Goal: Task Accomplishment & Management: Complete application form

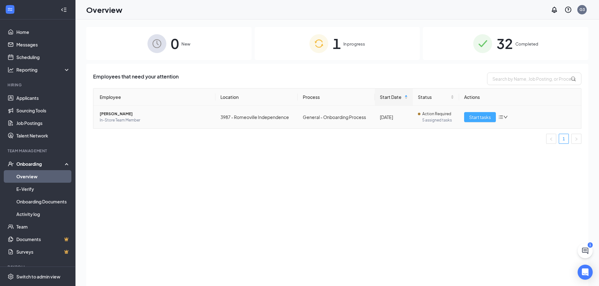
click at [485, 117] on span "Start tasks" at bounding box center [480, 117] width 22 height 7
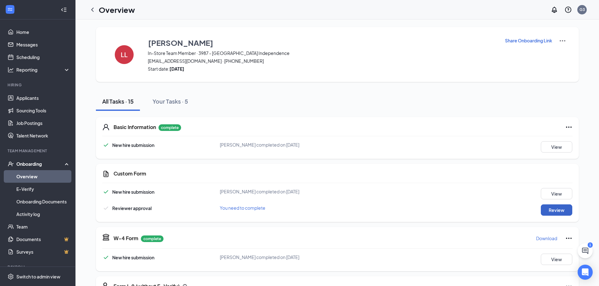
click at [550, 210] on button "Review" at bounding box center [556, 210] width 31 height 11
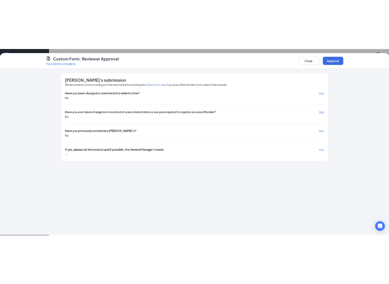
scroll to position [126, 0]
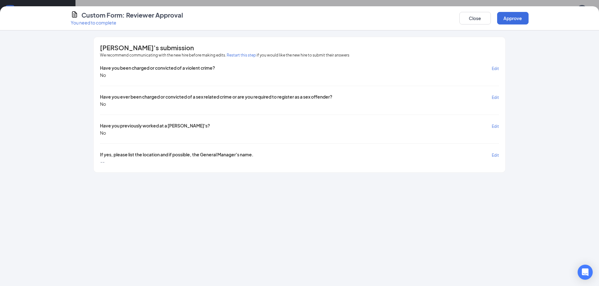
click at [133, 169] on div "[PERSON_NAME]'s submission We recommend communicating with the new hire before …" at bounding box center [299, 104] width 411 height 135
click at [100, 160] on span "--" at bounding box center [102, 162] width 4 height 6
click at [514, 23] on button "Approve" at bounding box center [512, 18] width 31 height 13
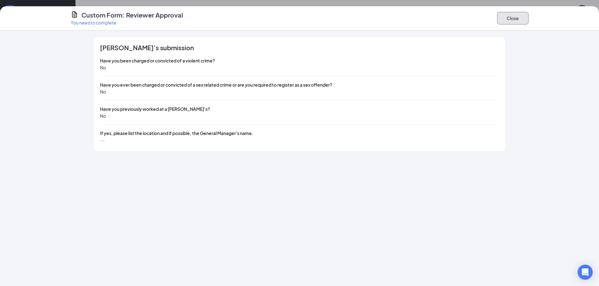
click at [514, 13] on button "Close" at bounding box center [512, 18] width 31 height 13
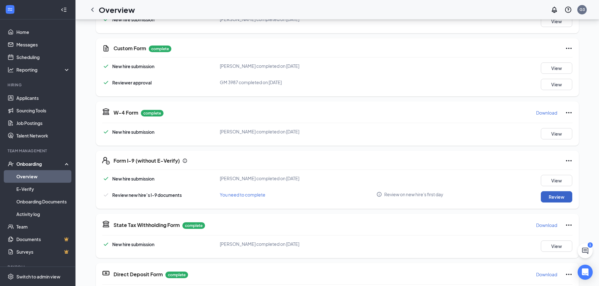
click at [555, 199] on button "Review" at bounding box center [556, 196] width 31 height 11
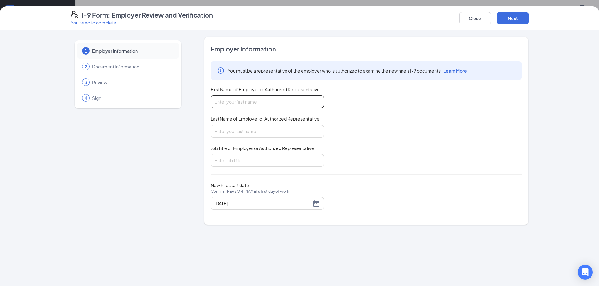
drag, startPoint x: 255, startPoint y: 99, endPoint x: 273, endPoint y: 107, distance: 19.6
click at [255, 99] on input "First Name of Employer or Authorized Representative" at bounding box center [267, 102] width 113 height 13
type input "[PERSON_NAME]"
click at [267, 129] on input "Last Name of Employer or Authorized Representative" at bounding box center [267, 131] width 113 height 13
type input "[PERSON_NAME]"
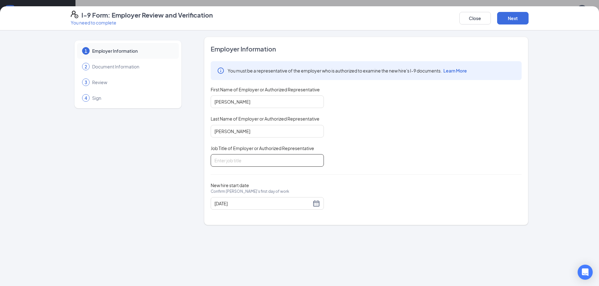
click at [260, 157] on input "Job Title of Employer or Authorized Representative" at bounding box center [267, 160] width 113 height 13
type input "GM"
click at [313, 204] on div "[DATE]" at bounding box center [267, 204] width 106 height 8
click at [223, 216] on button "button" at bounding box center [223, 217] width 7 height 13
type input "[DATE]"
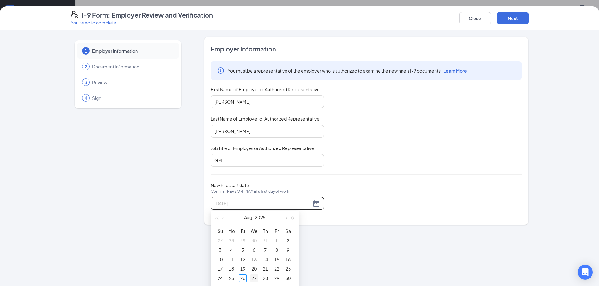
click at [253, 278] on div "27" at bounding box center [254, 279] width 8 height 8
click at [511, 15] on button "Next" at bounding box center [512, 18] width 31 height 13
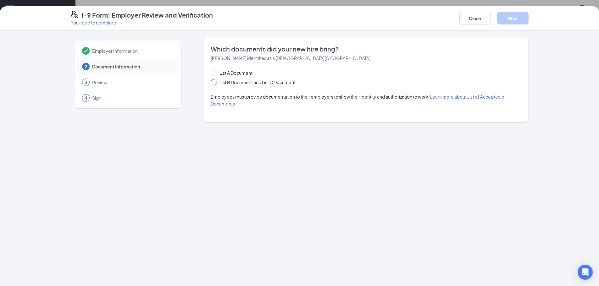
click at [246, 83] on span "List B Document and List C Document" at bounding box center [257, 82] width 81 height 7
click at [215, 83] on input "List B Document and List C Document" at bounding box center [213, 81] width 4 height 4
radio input "true"
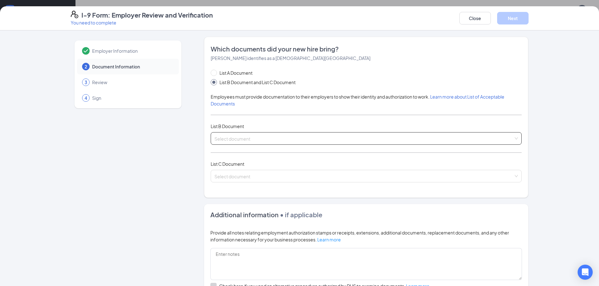
click at [321, 144] on span at bounding box center [363, 139] width 299 height 12
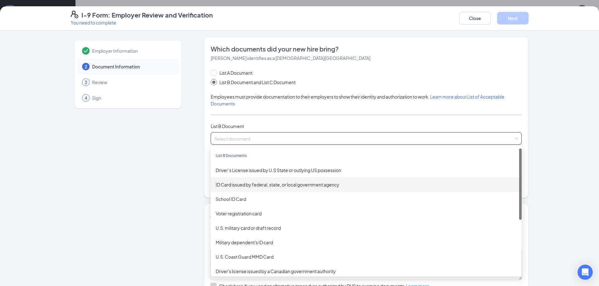
click at [288, 185] on div "ID Card issued by federal, state, or local government agency" at bounding box center [366, 184] width 301 height 7
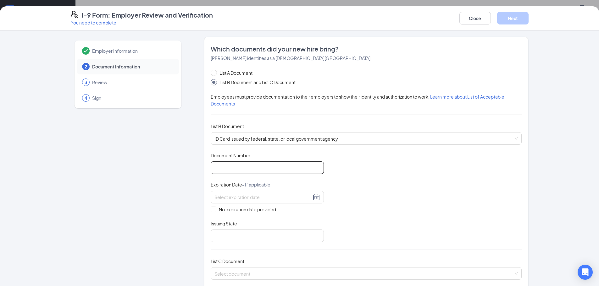
click at [282, 168] on input "Document Number" at bounding box center [267, 168] width 113 height 13
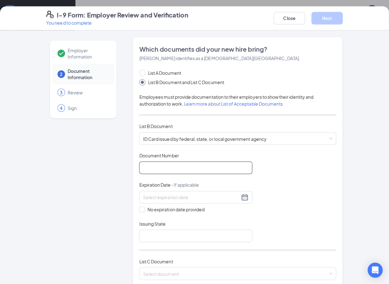
click at [174, 165] on input "Document Number" at bounding box center [195, 168] width 113 height 13
type input "16253707738L"
click at [172, 198] on input at bounding box center [191, 197] width 97 height 7
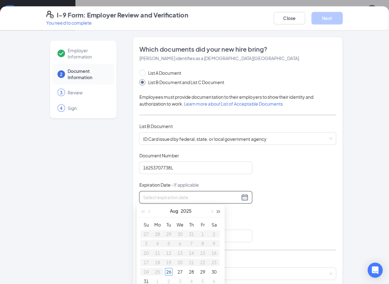
click at [217, 211] on span "button" at bounding box center [218, 211] width 3 height 3
click at [151, 209] on button "button" at bounding box center [149, 211] width 7 height 13
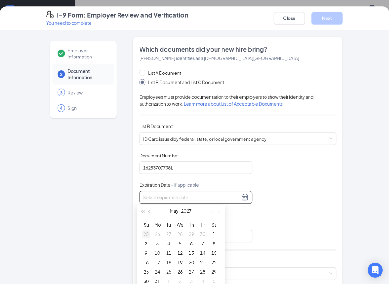
type input "[DATE]"
click at [205, 253] on div "14" at bounding box center [203, 253] width 8 height 8
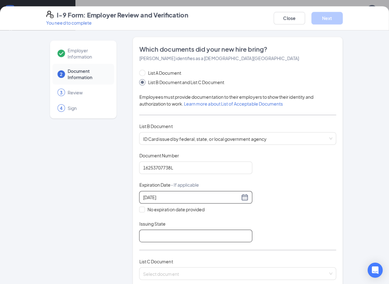
click at [156, 233] on input "Issuing State" at bounding box center [195, 236] width 113 height 13
type input "[US_STATE]"
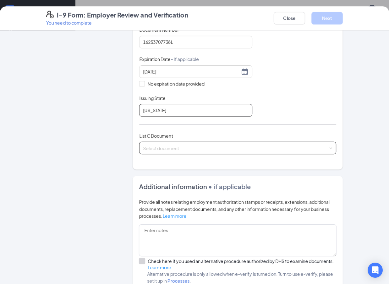
click at [168, 154] on span at bounding box center [235, 148] width 185 height 12
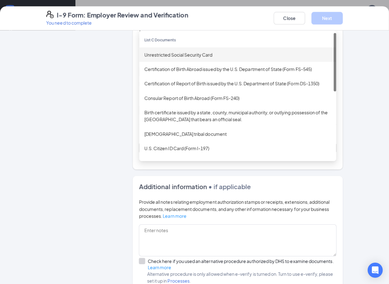
click at [207, 51] on div "Unrestricted Social Security Card" at bounding box center [237, 54] width 197 height 14
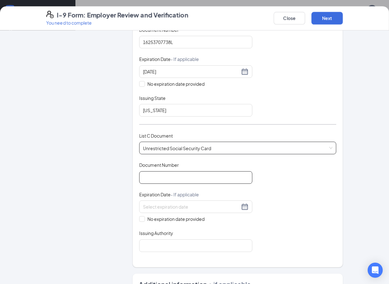
click at [203, 184] on input "Document Number" at bounding box center [195, 177] width 113 height 13
type input "346067743"
click at [139, 219] on input "No expiration date provided" at bounding box center [141, 218] width 4 height 4
checkbox input "true"
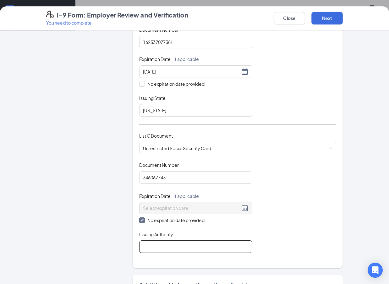
click at [172, 250] on input "Issuing Authority" at bounding box center [195, 246] width 113 height 13
type input "Social Security Administration"
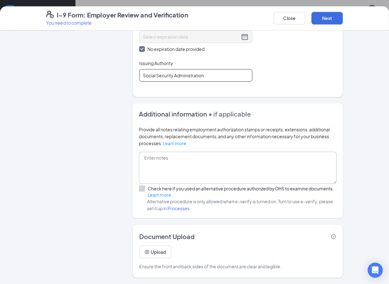
scroll to position [283, 0]
click at [139, 191] on div at bounding box center [142, 188] width 6 height 6
drag, startPoint x: 336, startPoint y: 17, endPoint x: 341, endPoint y: 19, distance: 5.5
click at [336, 17] on button "Next" at bounding box center [326, 18] width 31 height 13
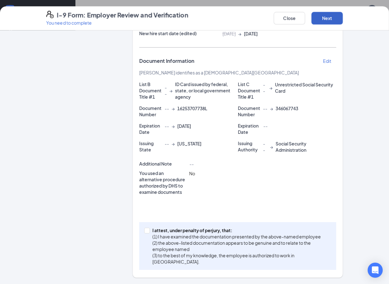
scroll to position [314, 0]
click at [145, 235] on label "I attest, under penalty of [PERSON_NAME], that: (1) I have examined the documen…" at bounding box center [237, 246] width 187 height 38
click at [145, 232] on input "I attest, under penalty of [PERSON_NAME], that: (1) I have examined the documen…" at bounding box center [146, 230] width 4 height 4
checkbox input "true"
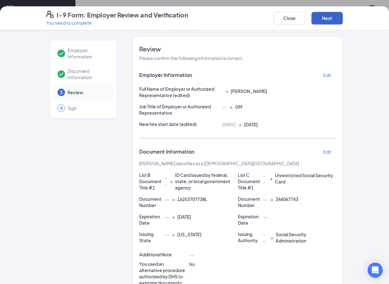
click at [328, 12] on button "Next" at bounding box center [326, 18] width 31 height 13
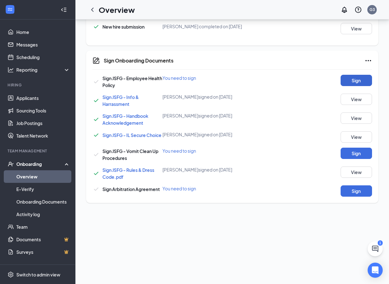
scroll to position [213, 0]
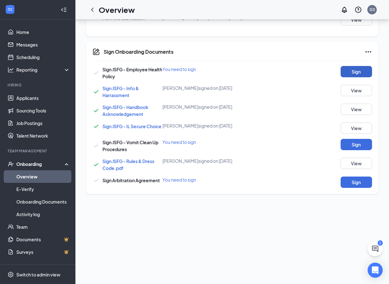
click at [341, 77] on button "Sign" at bounding box center [356, 71] width 31 height 11
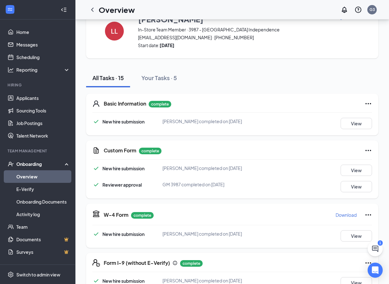
scroll to position [0, 0]
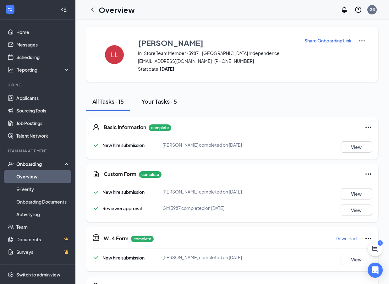
click at [168, 101] on div "Your Tasks · 5" at bounding box center [159, 101] width 36 height 8
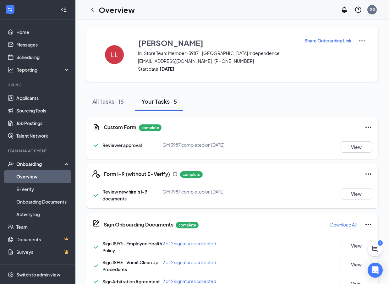
scroll to position [19, 0]
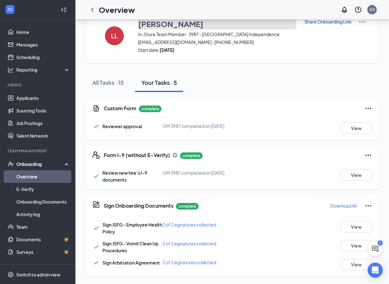
click at [170, 25] on h3 "[PERSON_NAME]" at bounding box center [170, 24] width 65 height 11
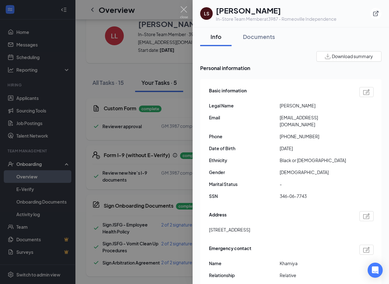
click at [265, 39] on div "Documents" at bounding box center [259, 37] width 32 height 8
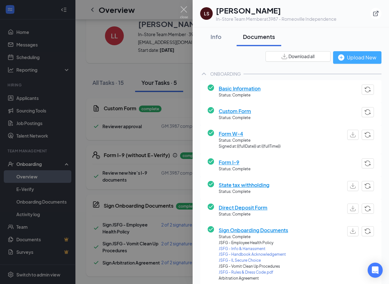
click at [341, 61] on div "Upload New" at bounding box center [357, 57] width 38 height 8
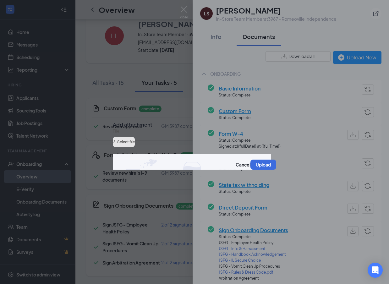
click at [135, 147] on button "Select file" at bounding box center [124, 142] width 22 height 10
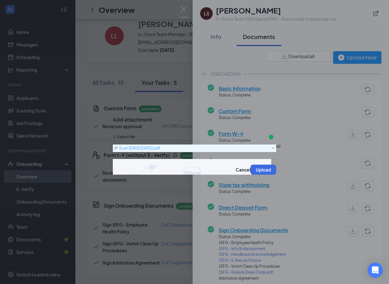
click at [171, 152] on link "Scan [DATE] [DATE].pdf" at bounding box center [193, 149] width 158 height 8
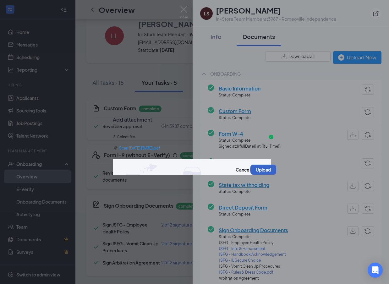
click at [258, 175] on button "Upload" at bounding box center [263, 170] width 26 height 10
click at [260, 172] on div "Form I-9 Status: Complete" at bounding box center [290, 165] width 181 height 23
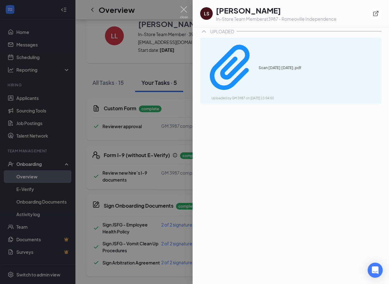
scroll to position [212, 0]
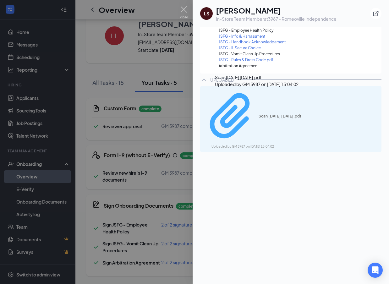
click at [266, 114] on div "Scan [DATE] [DATE].pdf" at bounding box center [282, 116] width 47 height 5
